Goal: Book appointment/travel/reservation

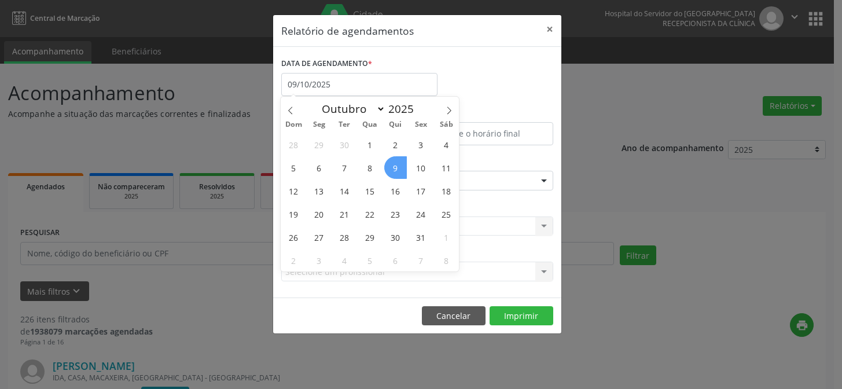
select select "9"
click at [396, 163] on span "9" at bounding box center [395, 167] width 23 height 23
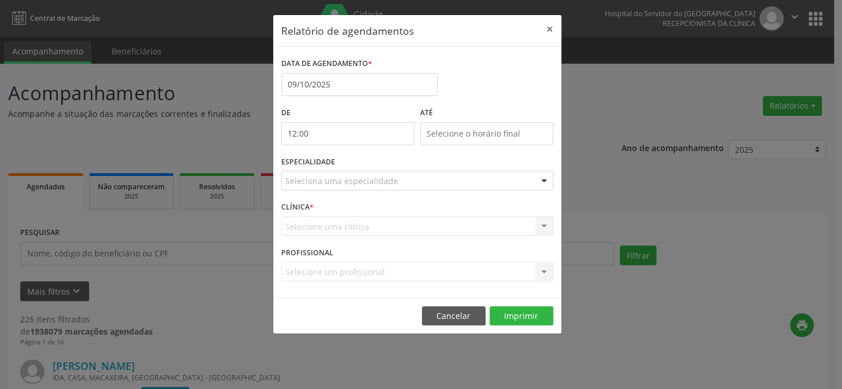
click at [330, 132] on input "12:00" at bounding box center [347, 133] width 133 height 23
click at [363, 164] on span at bounding box center [364, 164] width 8 height 12
type input "11:00"
type input "11"
click at [365, 152] on span at bounding box center [364, 152] width 8 height 12
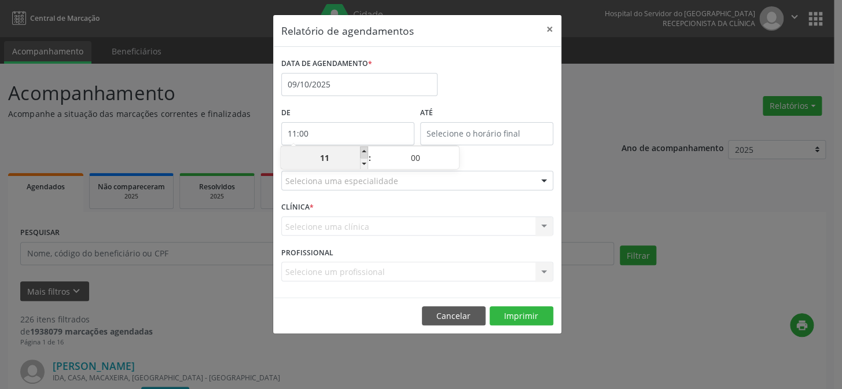
type input "12:00"
type input "12"
click at [365, 152] on span at bounding box center [364, 152] width 8 height 12
type input "13:00"
type input "13"
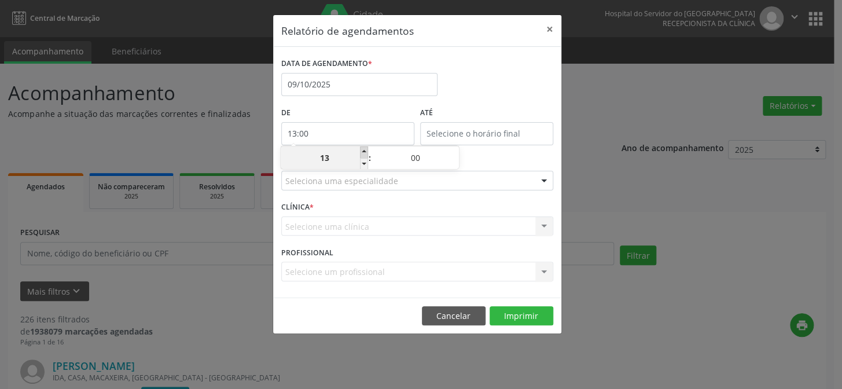
click at [365, 152] on span at bounding box center [364, 152] width 8 height 12
type input "14:00"
type input "14"
click at [365, 152] on span at bounding box center [364, 152] width 8 height 12
type input "15:00"
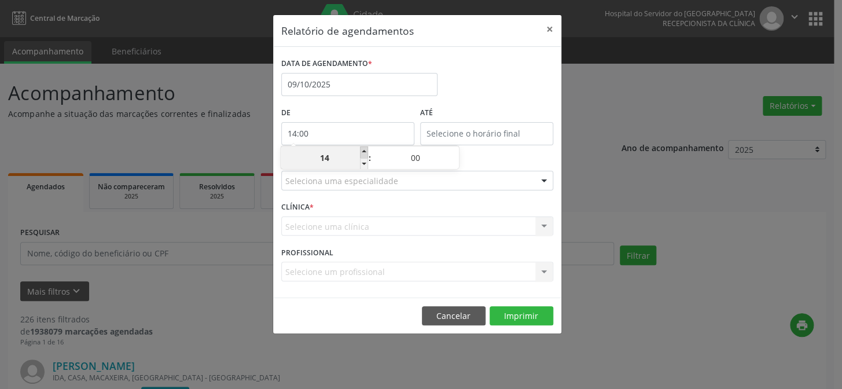
type input "15"
click at [362, 164] on span at bounding box center [364, 164] width 8 height 12
type input "14:00"
type input "14"
click at [362, 164] on span at bounding box center [364, 164] width 8 height 12
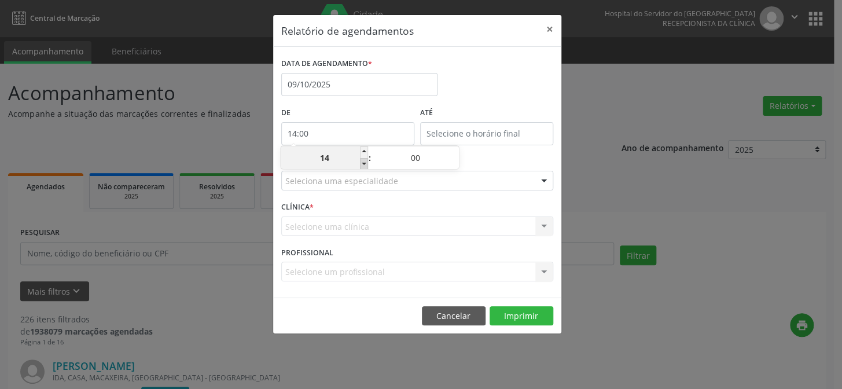
type input "13:00"
type input "13"
click at [363, 164] on span at bounding box center [364, 164] width 8 height 12
type input "12:00"
type input "12"
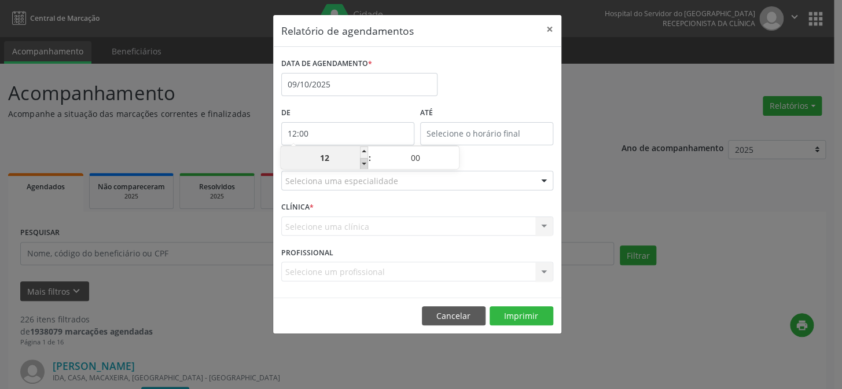
click at [363, 164] on span at bounding box center [364, 164] width 8 height 12
type input "11:00"
type input "11"
click at [363, 164] on span at bounding box center [364, 164] width 8 height 12
type input "10:00"
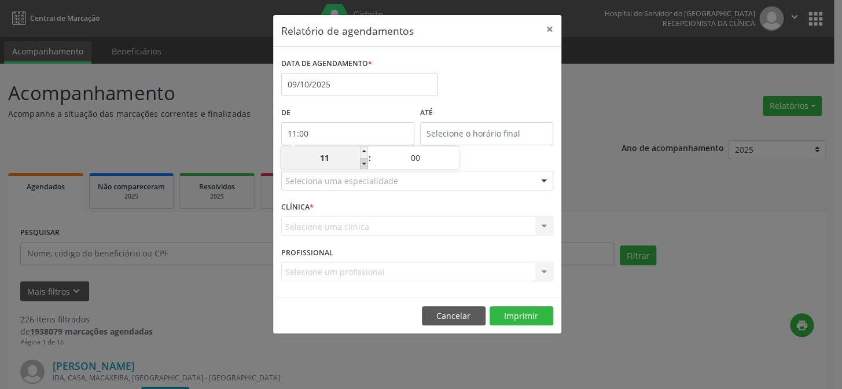
type input "10"
click at [363, 164] on span at bounding box center [364, 164] width 8 height 12
type input "09:00"
type input "09"
click at [363, 164] on span at bounding box center [364, 164] width 8 height 12
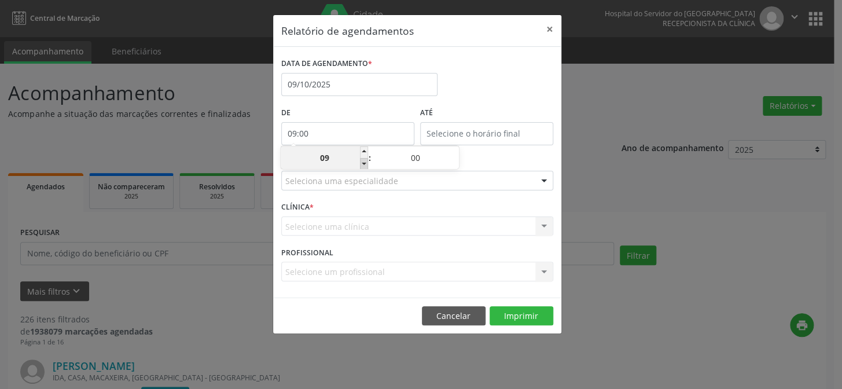
type input "08:00"
type input "08"
click at [363, 164] on span at bounding box center [364, 164] width 8 height 12
type input "07:00"
type input "07"
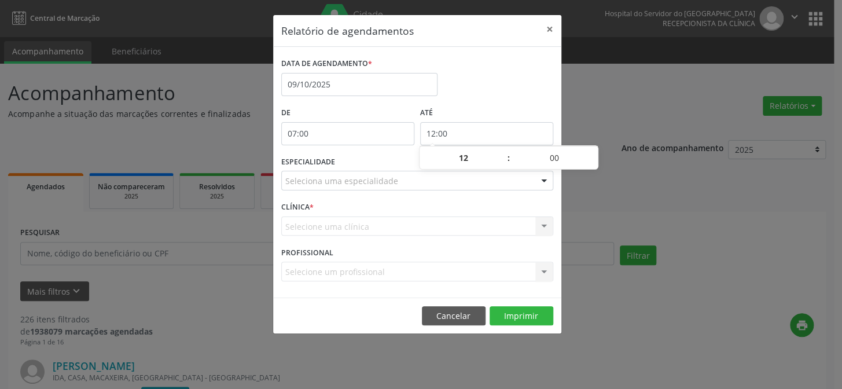
click at [497, 130] on input "12:00" at bounding box center [486, 133] width 133 height 23
click at [503, 149] on span at bounding box center [503, 152] width 8 height 12
type input "13:00"
type input "13"
click at [503, 149] on span at bounding box center [503, 152] width 8 height 12
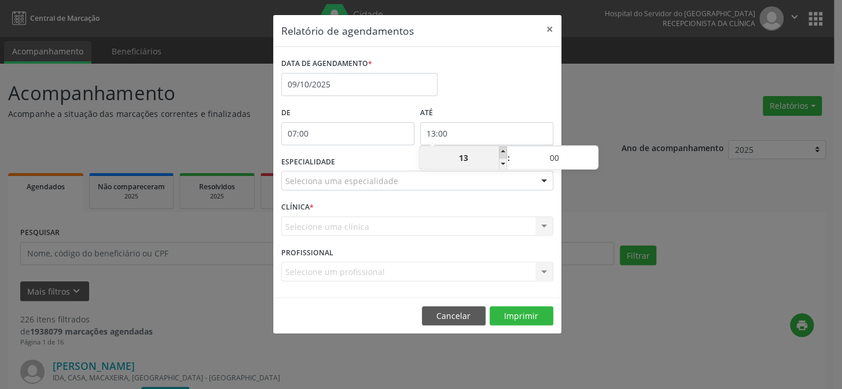
type input "14:00"
type input "14"
click at [503, 149] on span at bounding box center [503, 152] width 8 height 12
type input "15:00"
type input "15"
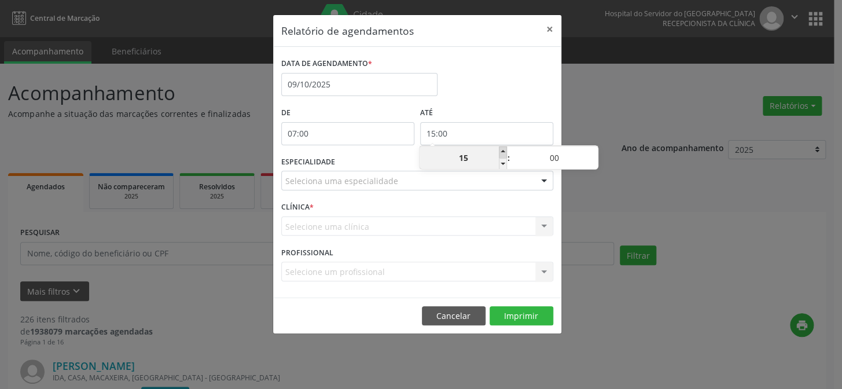
click at [503, 149] on span at bounding box center [503, 152] width 8 height 12
type input "16:00"
type input "16"
click at [503, 149] on span at bounding box center [503, 152] width 8 height 12
type input "17:00"
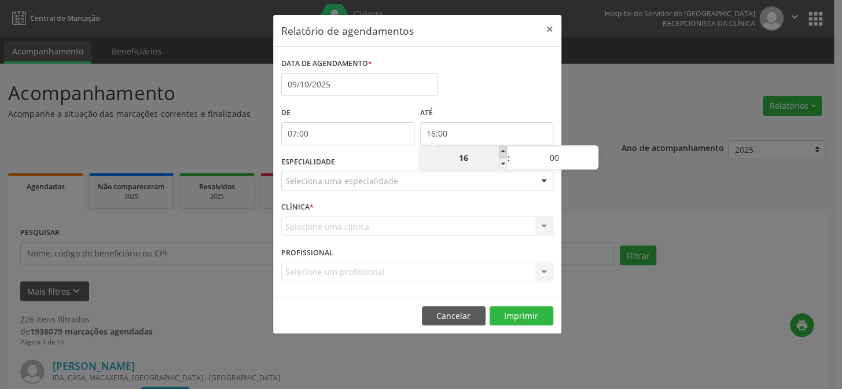
type input "17"
click at [503, 149] on span at bounding box center [503, 152] width 8 height 12
type input "18:00"
type input "18"
click at [503, 149] on span at bounding box center [503, 152] width 8 height 12
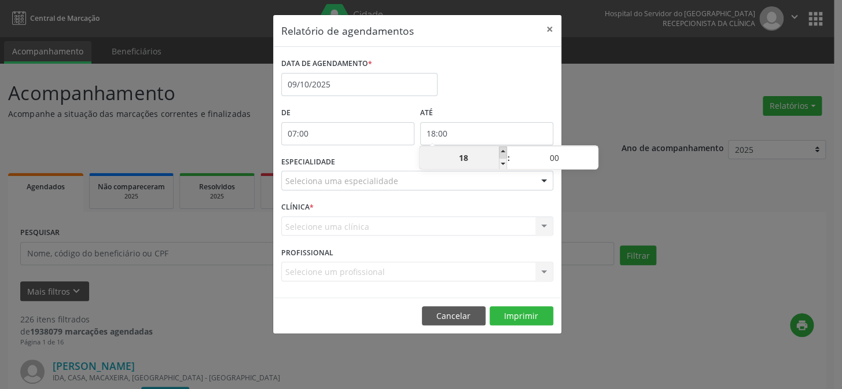
type input "19:00"
type input "19"
click at [503, 149] on span at bounding box center [503, 152] width 8 height 12
type input "20:00"
type input "20"
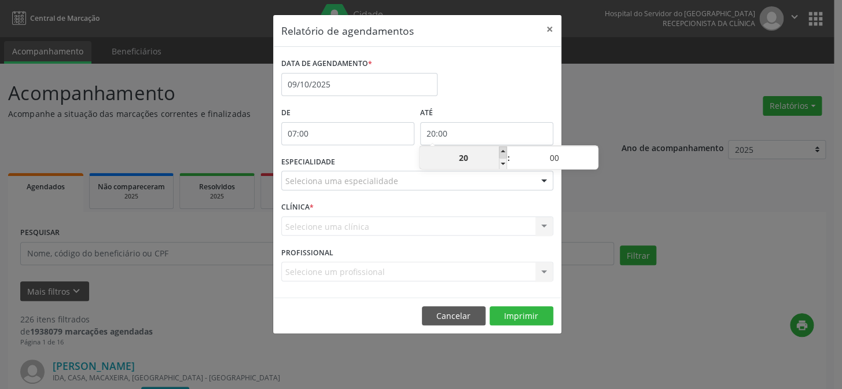
click at [503, 149] on span at bounding box center [503, 152] width 8 height 12
type input "21:00"
type input "21"
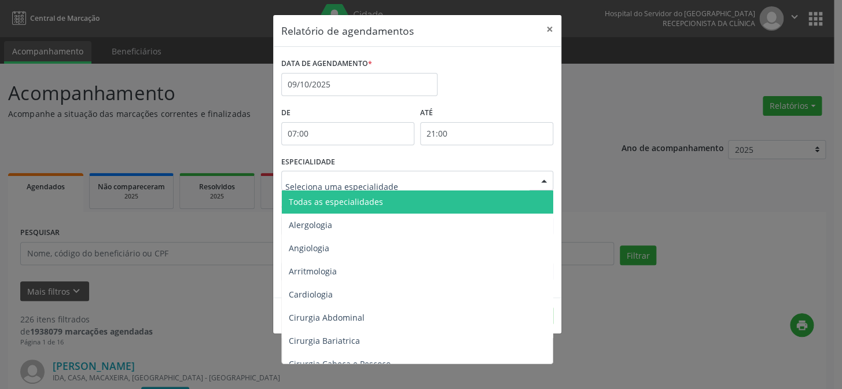
click at [545, 179] on div at bounding box center [543, 181] width 17 height 20
click at [517, 203] on span "Todas as especialidades" at bounding box center [418, 201] width 272 height 23
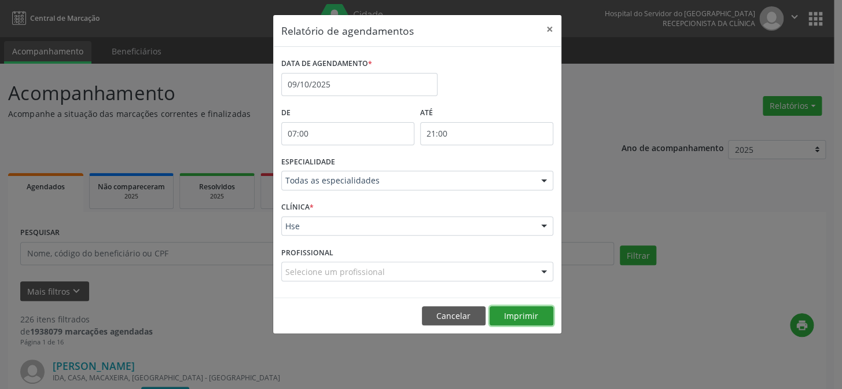
click at [529, 318] on button "Imprimir" at bounding box center [521, 316] width 64 height 20
